Goal: Task Accomplishment & Management: Use online tool/utility

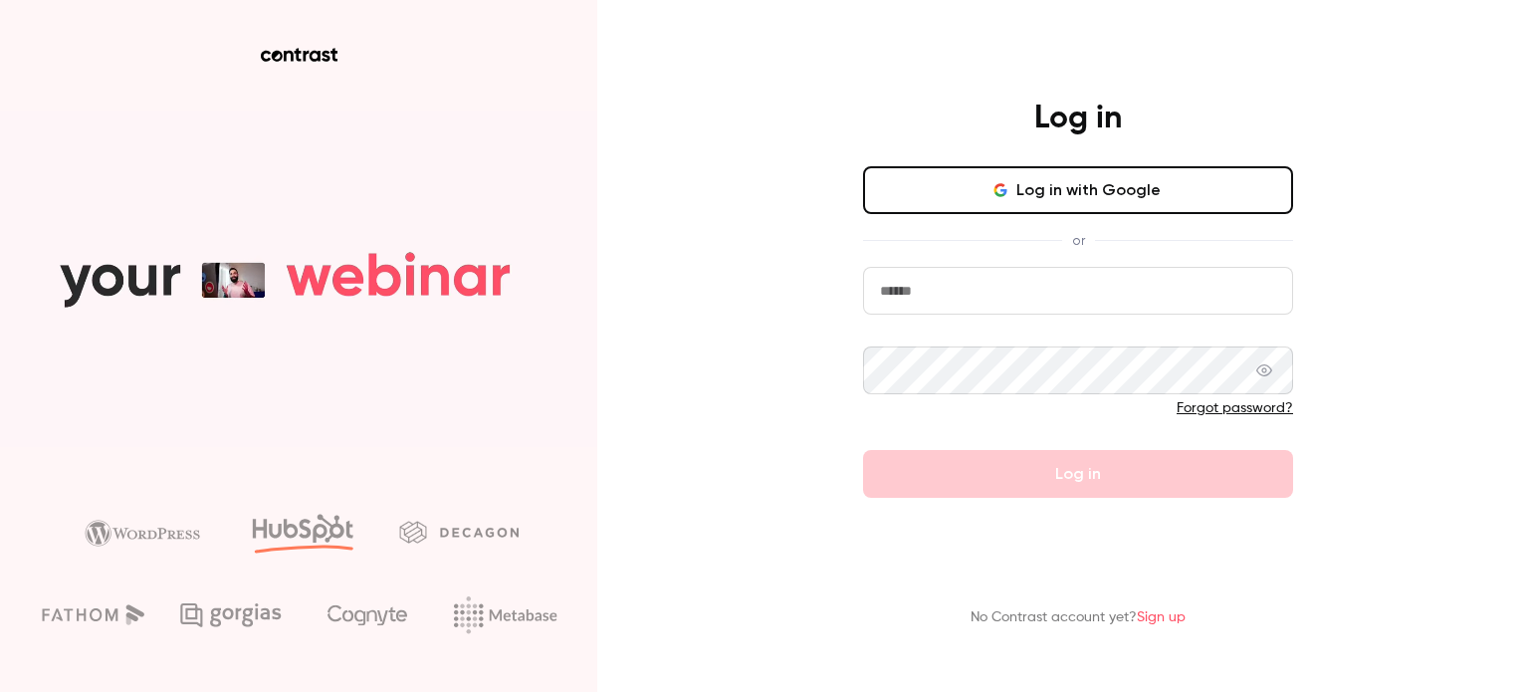
type input "**********"
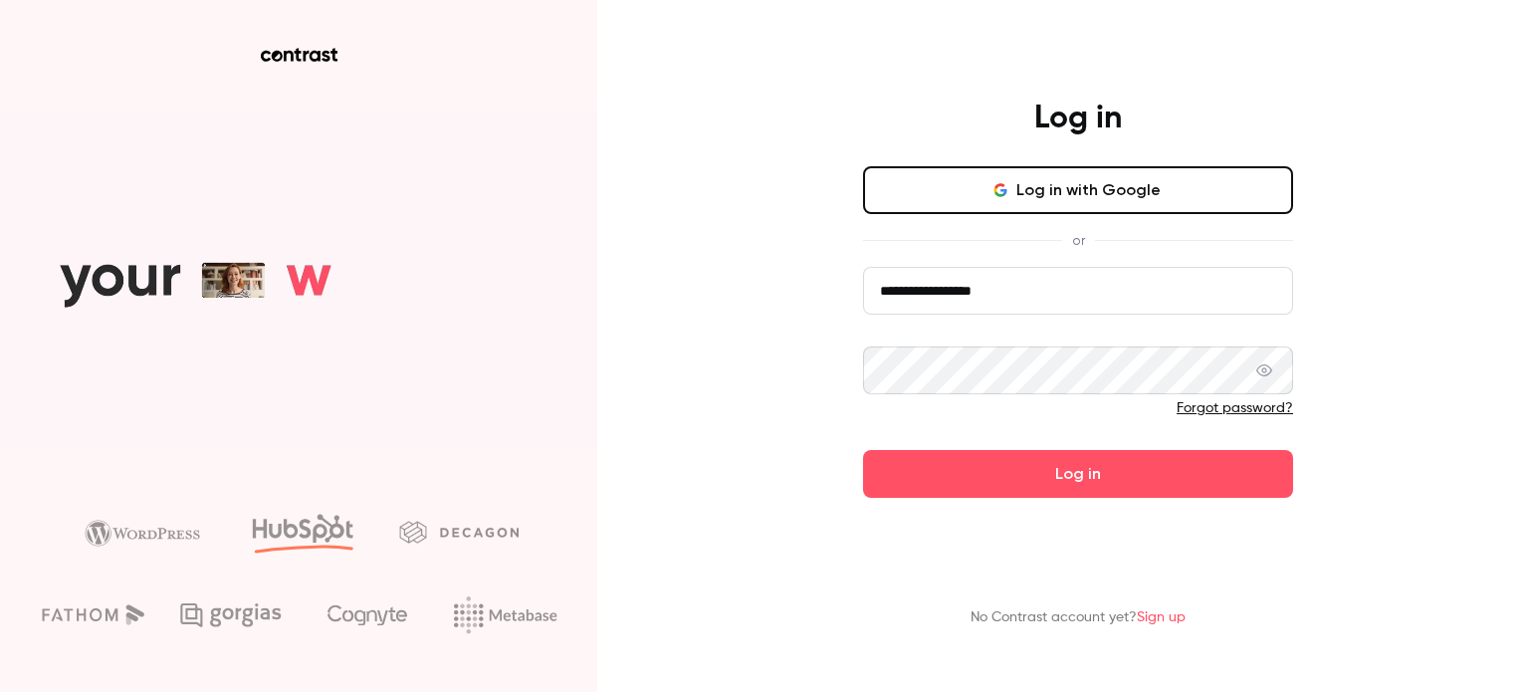
click at [1050, 462] on form "**********" at bounding box center [1078, 382] width 430 height 231
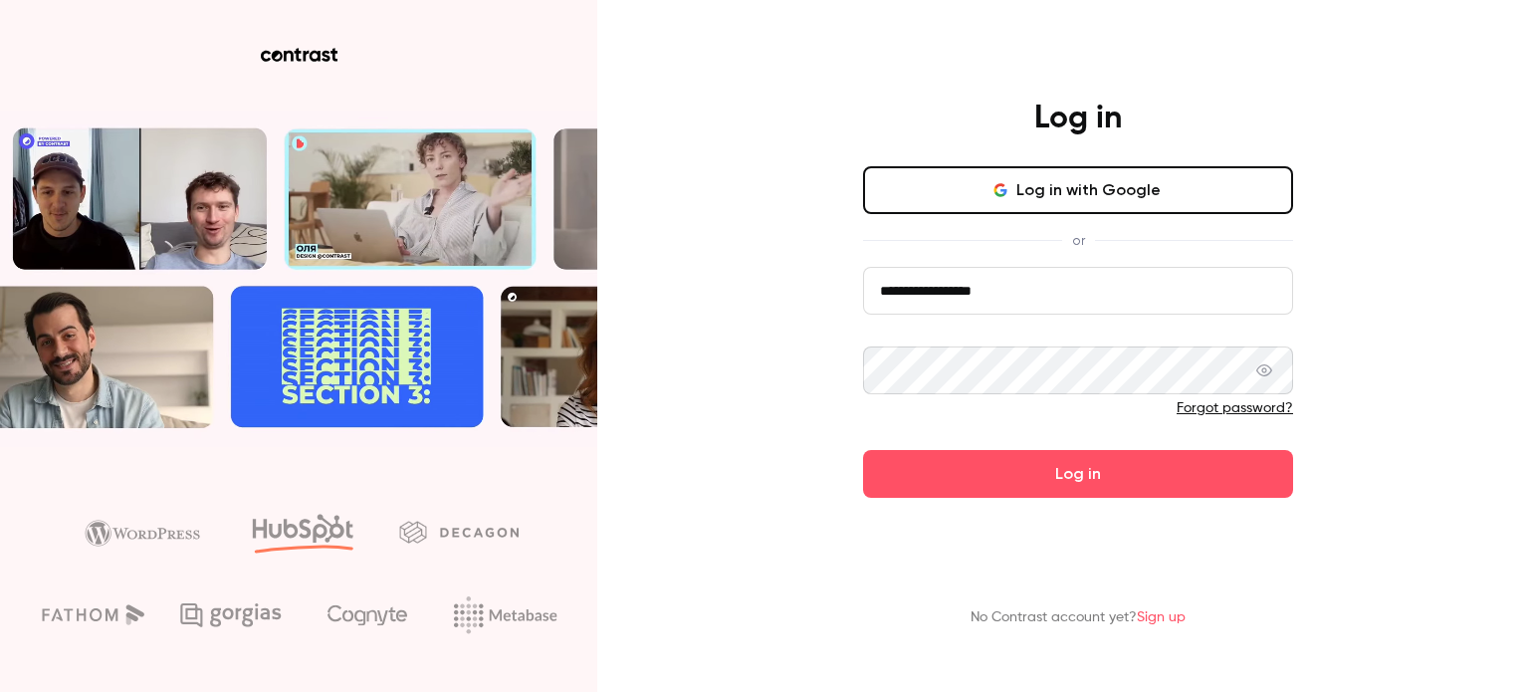
click at [1050, 462] on button "Log in" at bounding box center [1078, 474] width 430 height 48
